Goal: Information Seeking & Learning: Understand process/instructions

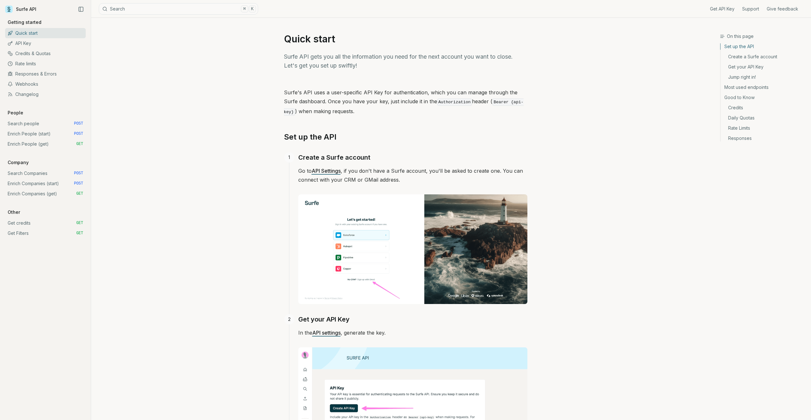
click at [25, 57] on link "Credits & Quotas" at bounding box center [45, 53] width 81 height 10
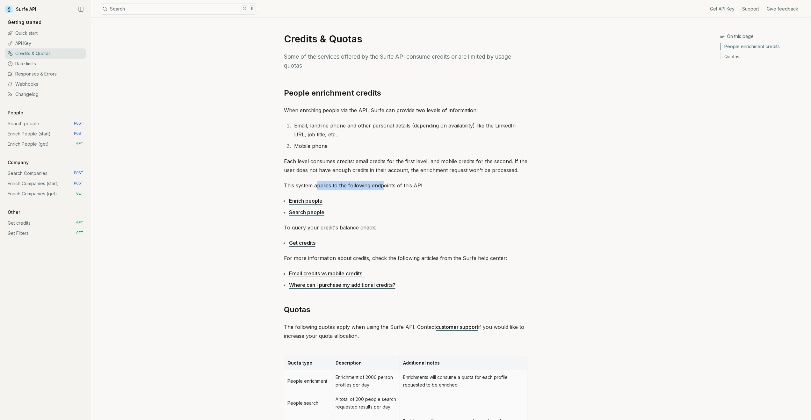
drag, startPoint x: 318, startPoint y: 184, endPoint x: 383, endPoint y: 182, distance: 65.0
click at [383, 182] on p "This system applies to the following endpoints of this API" at bounding box center [405, 185] width 243 height 9
click at [406, 207] on ul "Enrich people Search people" at bounding box center [405, 206] width 243 height 20
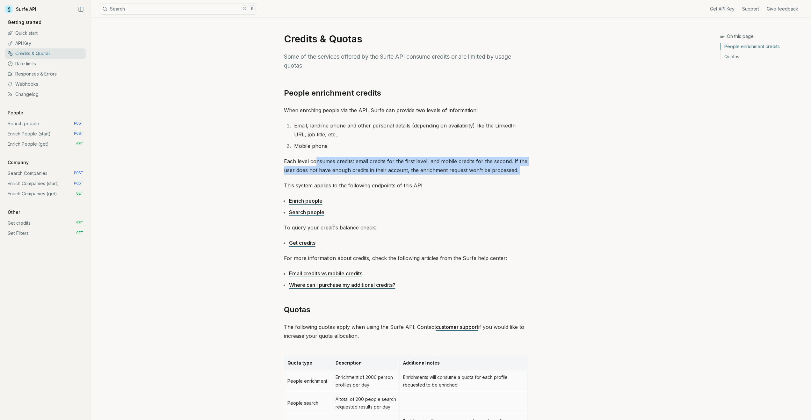
drag, startPoint x: 316, startPoint y: 163, endPoint x: 443, endPoint y: 174, distance: 128.3
click at [434, 176] on div "People enrichment credits When enrching people via the API, Surfe can provide t…" at bounding box center [405, 296] width 243 height 417
click at [310, 243] on link "Get credits" at bounding box center [302, 243] width 26 height 6
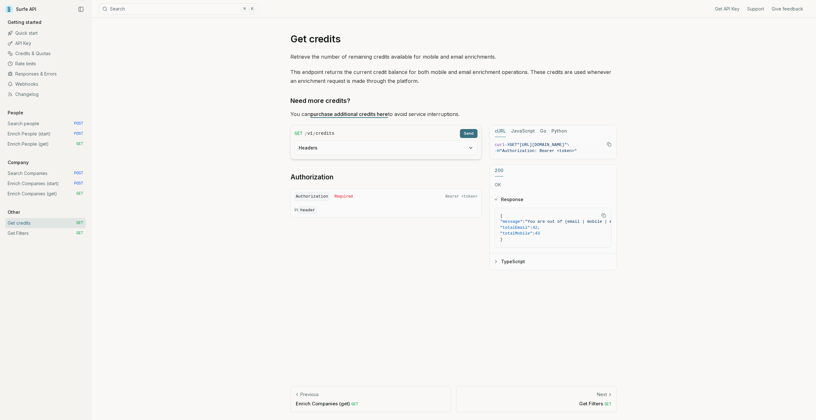
click at [340, 113] on link "purchase additional credits here" at bounding box center [348, 114] width 77 height 6
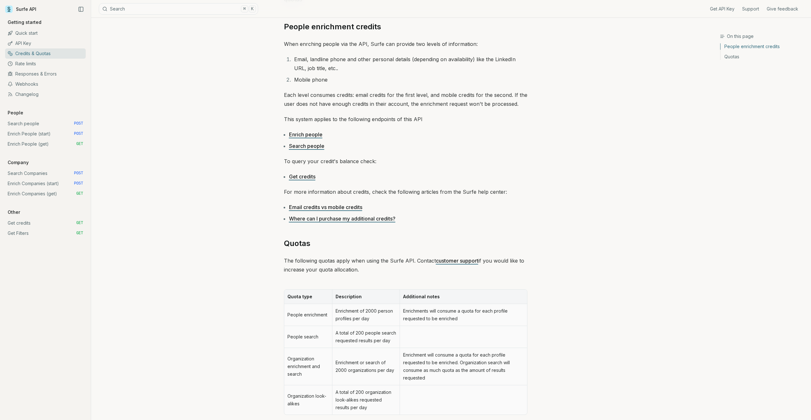
scroll to position [135, 0]
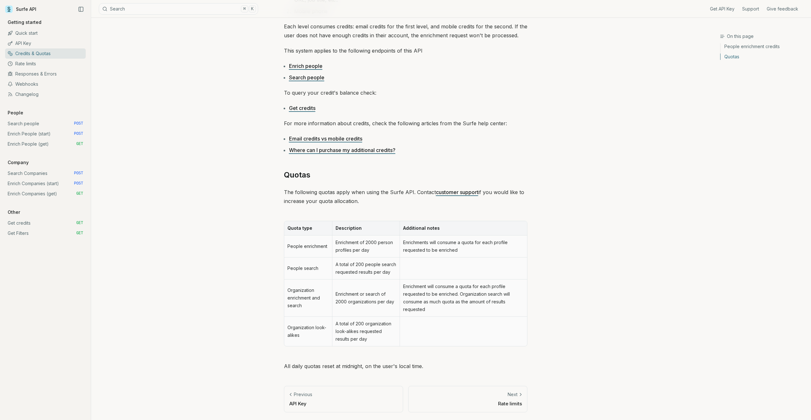
click at [374, 249] on td "Enrichment of 2000 person profiles per day" at bounding box center [366, 247] width 68 height 22
click at [439, 291] on td "Enrichment will consume a quota for each profile requested to be enriched. Orga…" at bounding box center [463, 297] width 127 height 37
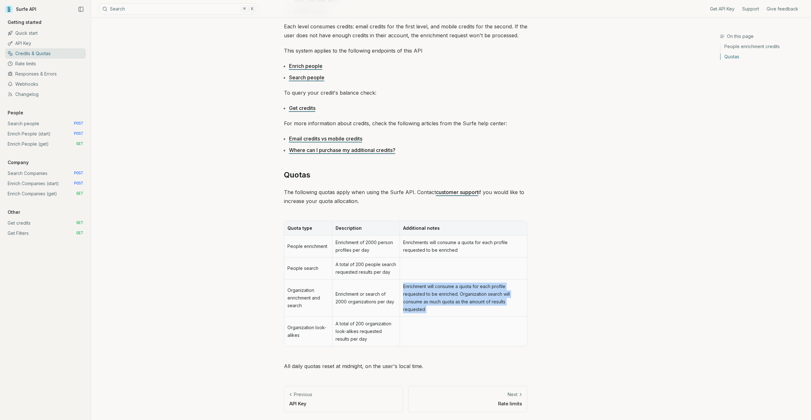
click at [439, 291] on td "Enrichment will consume a quota for each profile requested to be enriched. Orga…" at bounding box center [463, 297] width 127 height 37
click at [514, 304] on td "Enrichment will consume a quota for each profile requested to be enriched. Orga…" at bounding box center [463, 297] width 127 height 37
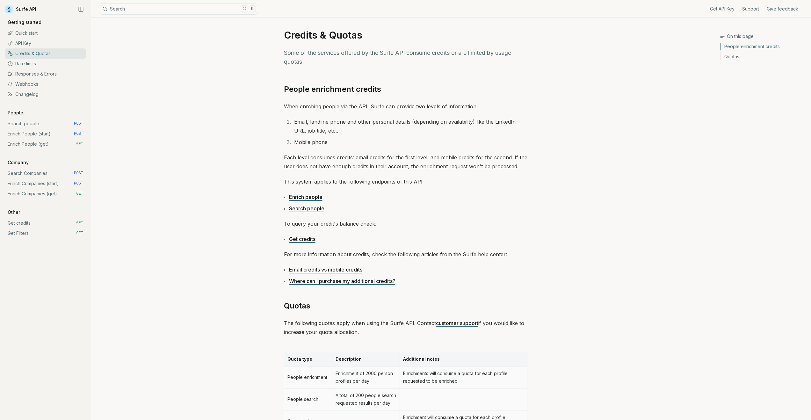
scroll to position [65, 0]
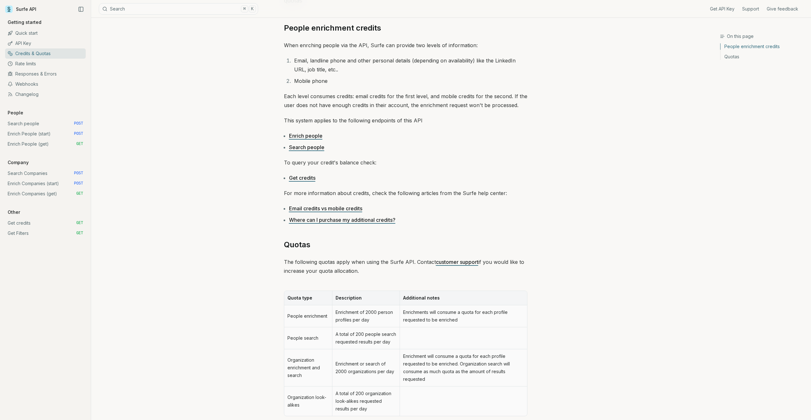
click at [406, 338] on td at bounding box center [463, 338] width 127 height 22
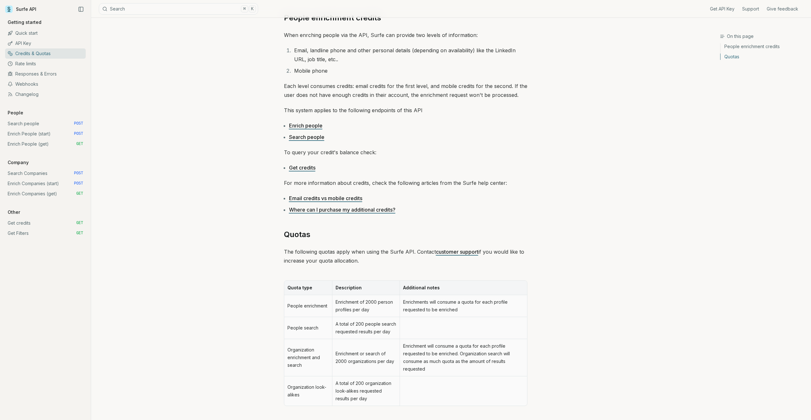
scroll to position [0, 0]
